Goal: Find specific page/section: Find specific page/section

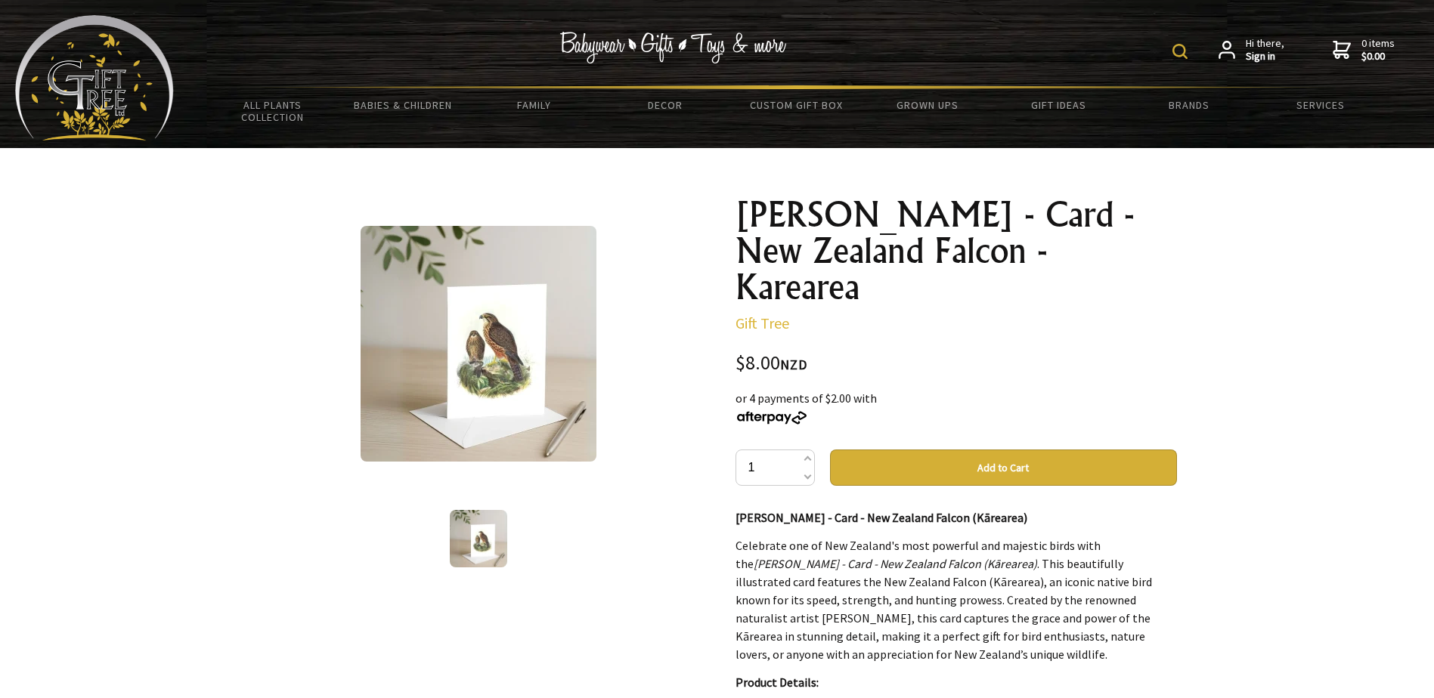
click at [534, 352] on img at bounding box center [478, 344] width 236 height 236
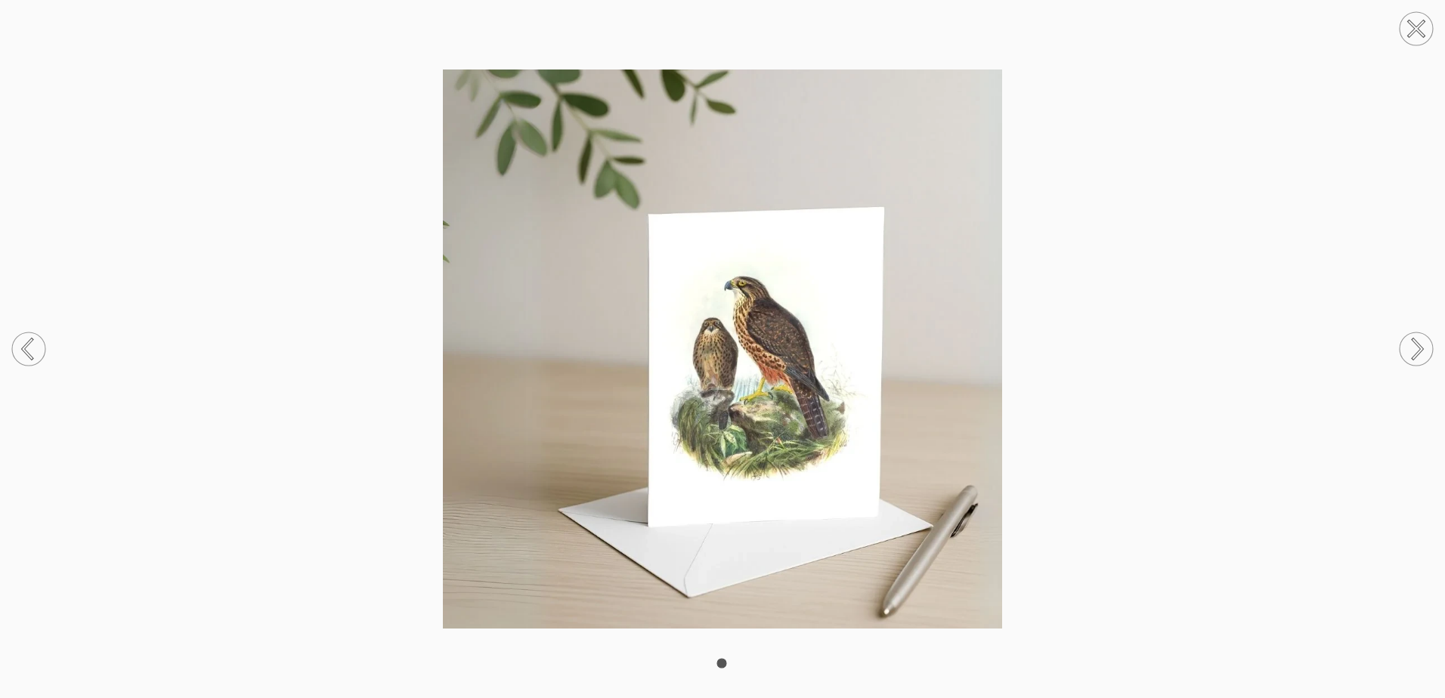
click at [1414, 35] on circle at bounding box center [1416, 28] width 33 height 33
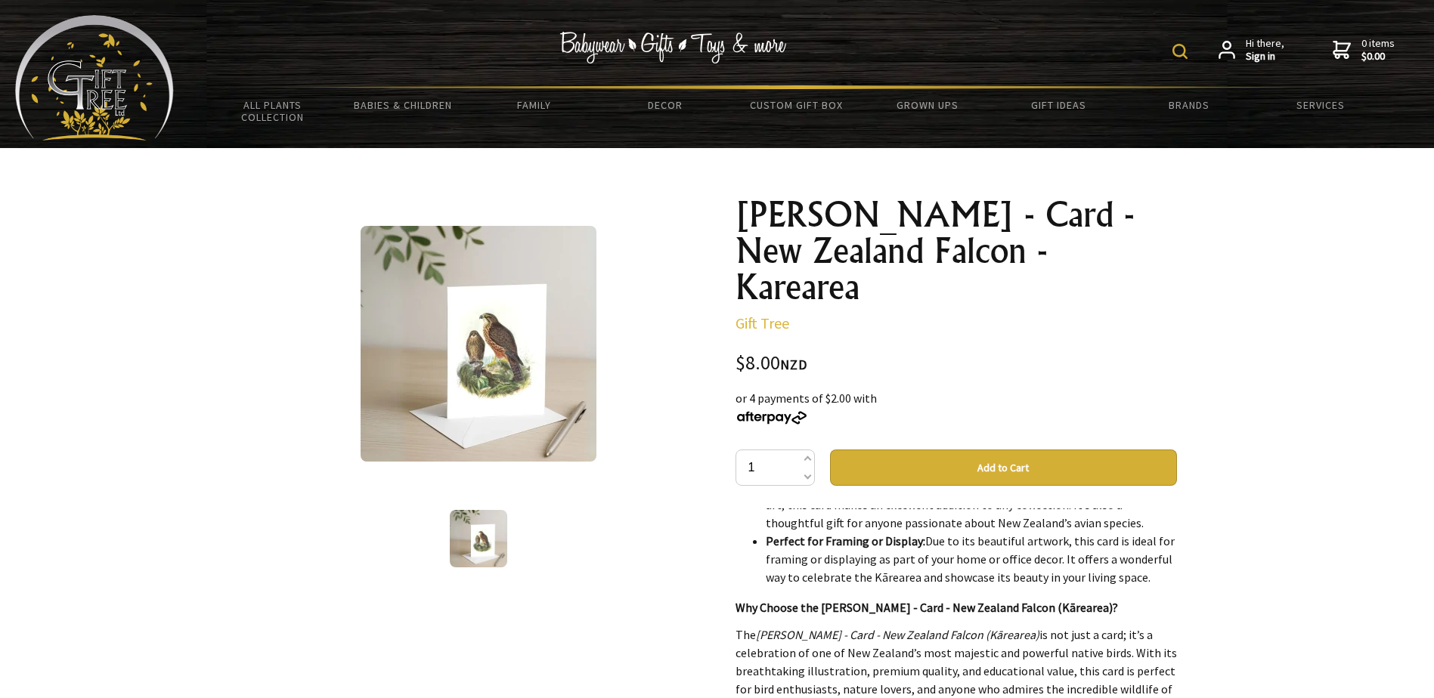
click at [1142, 48] on div "Hi there, Sign in 0 items $0.00" at bounding box center [796, 50] width 1245 height 70
click at [1180, 54] on img at bounding box center [1179, 51] width 15 height 15
type input "Karearea"
click at [1055, 54] on img at bounding box center [1056, 51] width 15 height 15
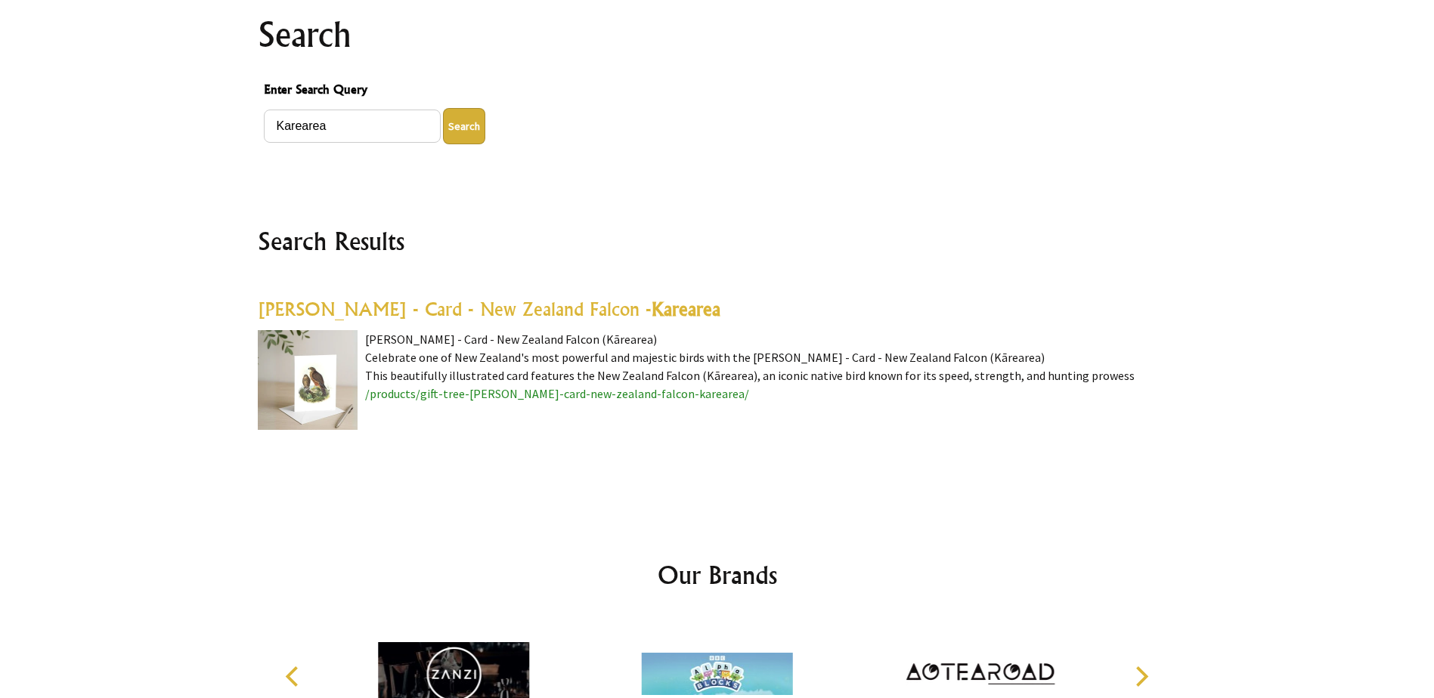
scroll to position [302, 0]
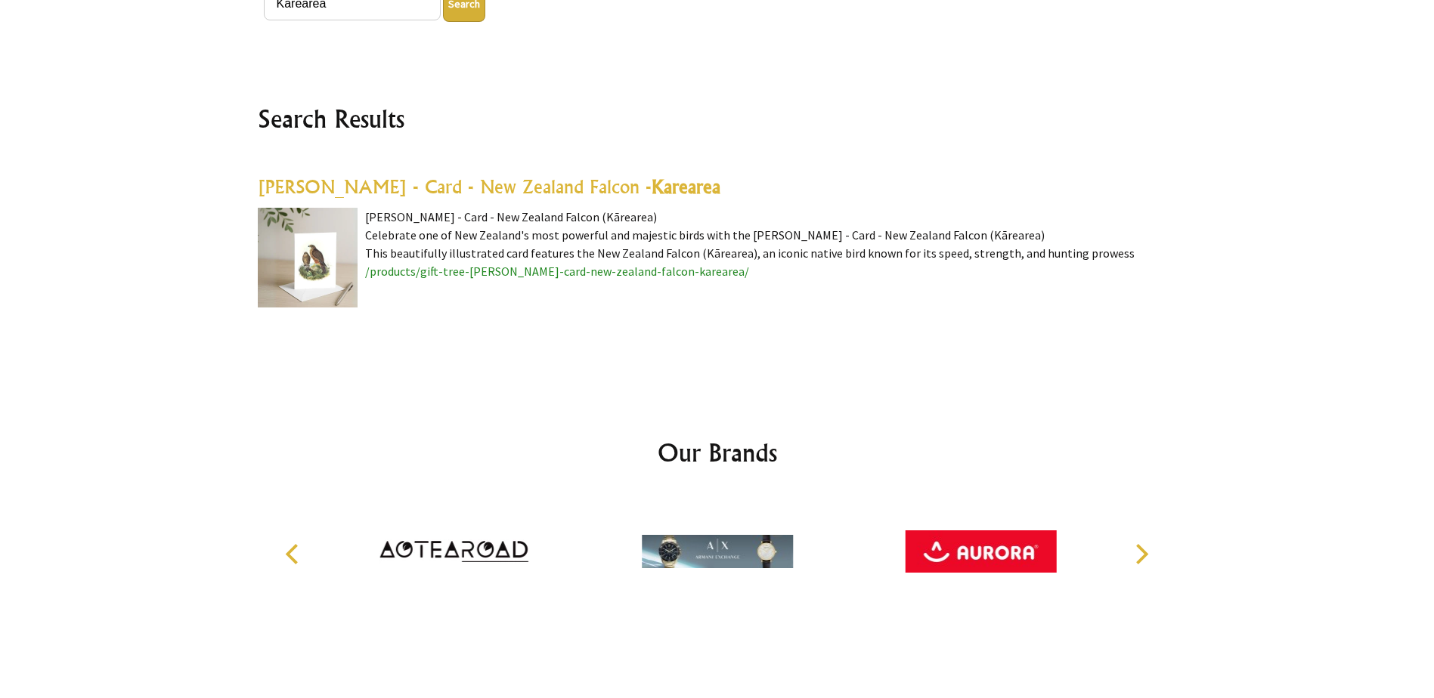
click at [634, 271] on span "/products/gift-tree-johannes-keulemans-card-new-zealand-falcon-karearea/" at bounding box center [557, 271] width 384 height 15
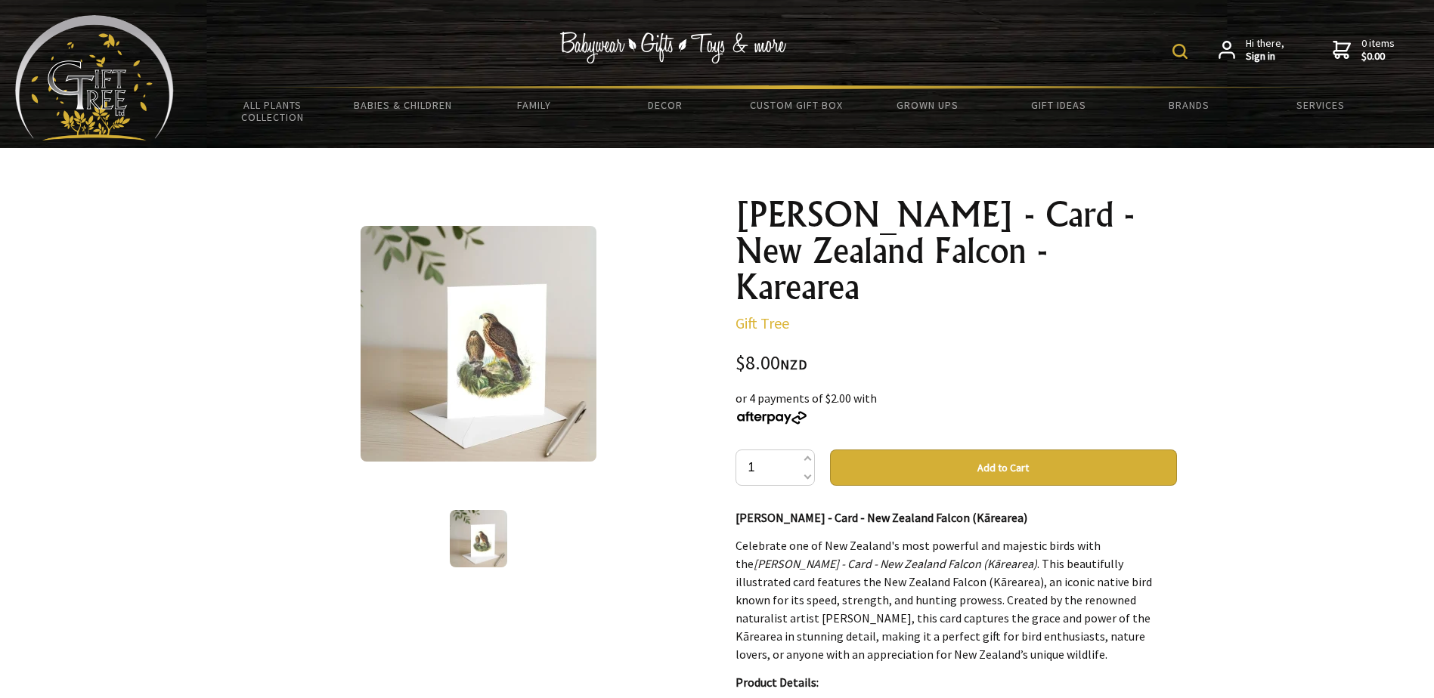
click at [460, 538] on img at bounding box center [478, 538] width 57 height 57
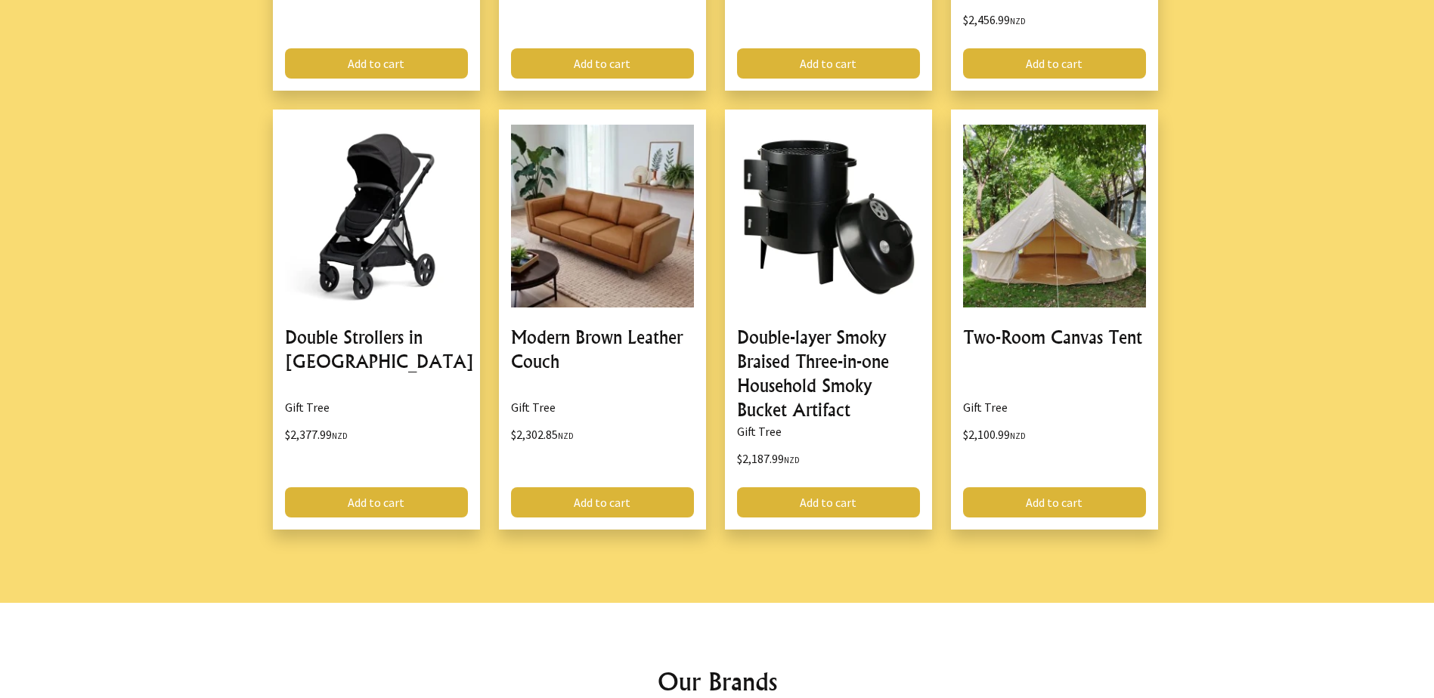
scroll to position [1889, 0]
